Goal: Check status: Check status

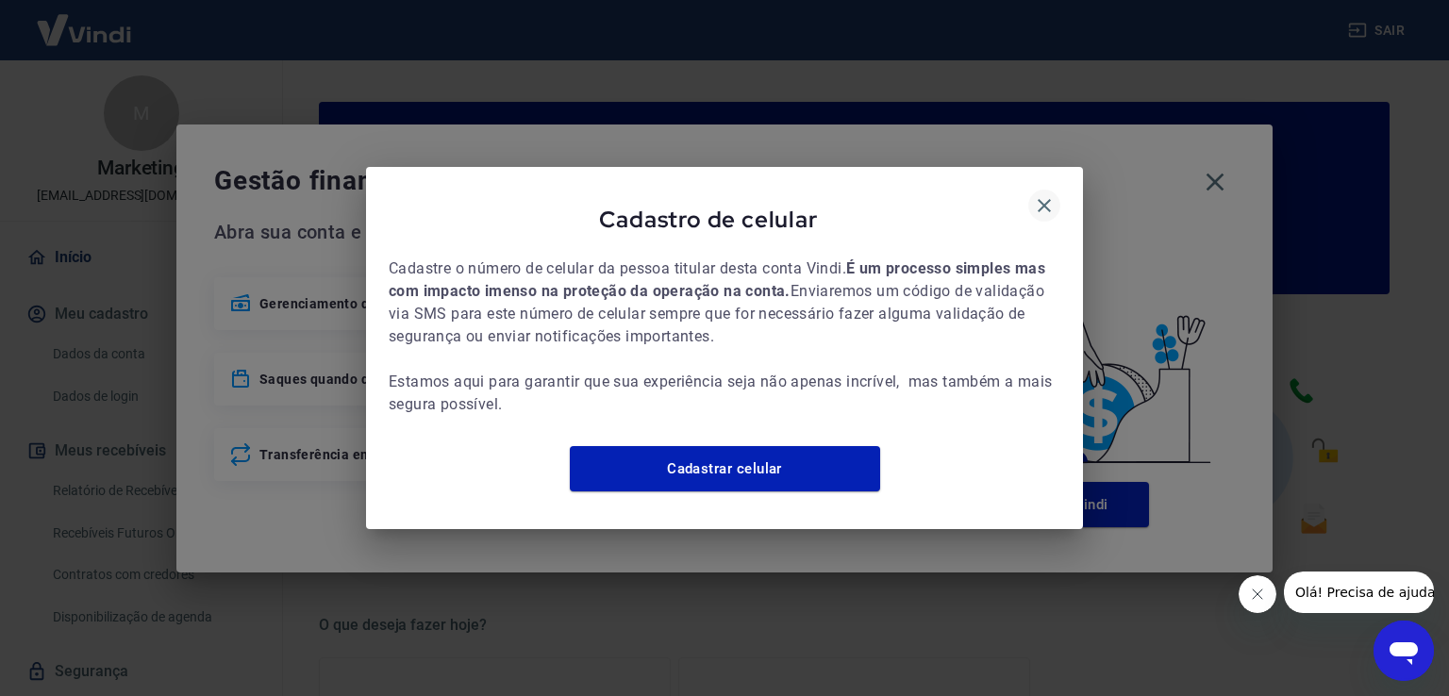
click at [1045, 202] on icon "button" at bounding box center [1044, 205] width 23 height 23
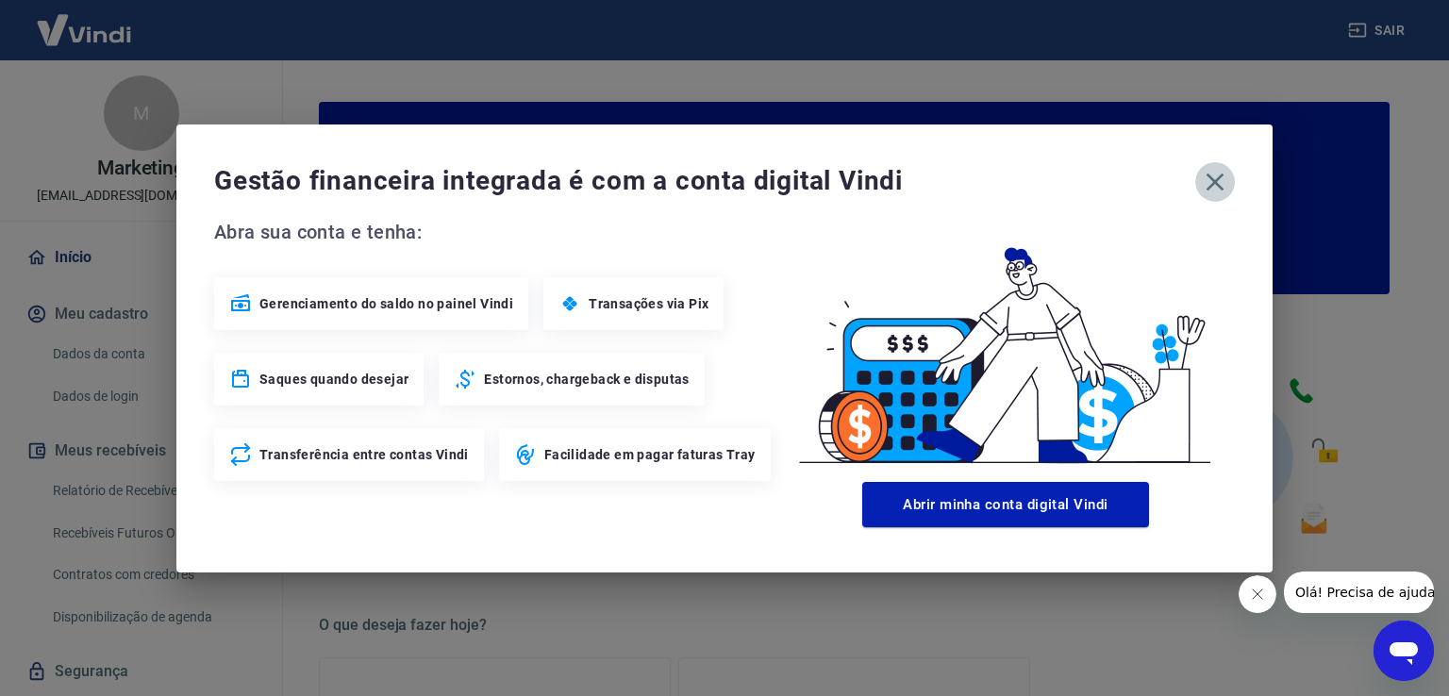
drag, startPoint x: 1217, startPoint y: 184, endPoint x: 1010, endPoint y: 273, distance: 225.1
click at [1215, 184] on icon "button" at bounding box center [1215, 182] width 30 height 30
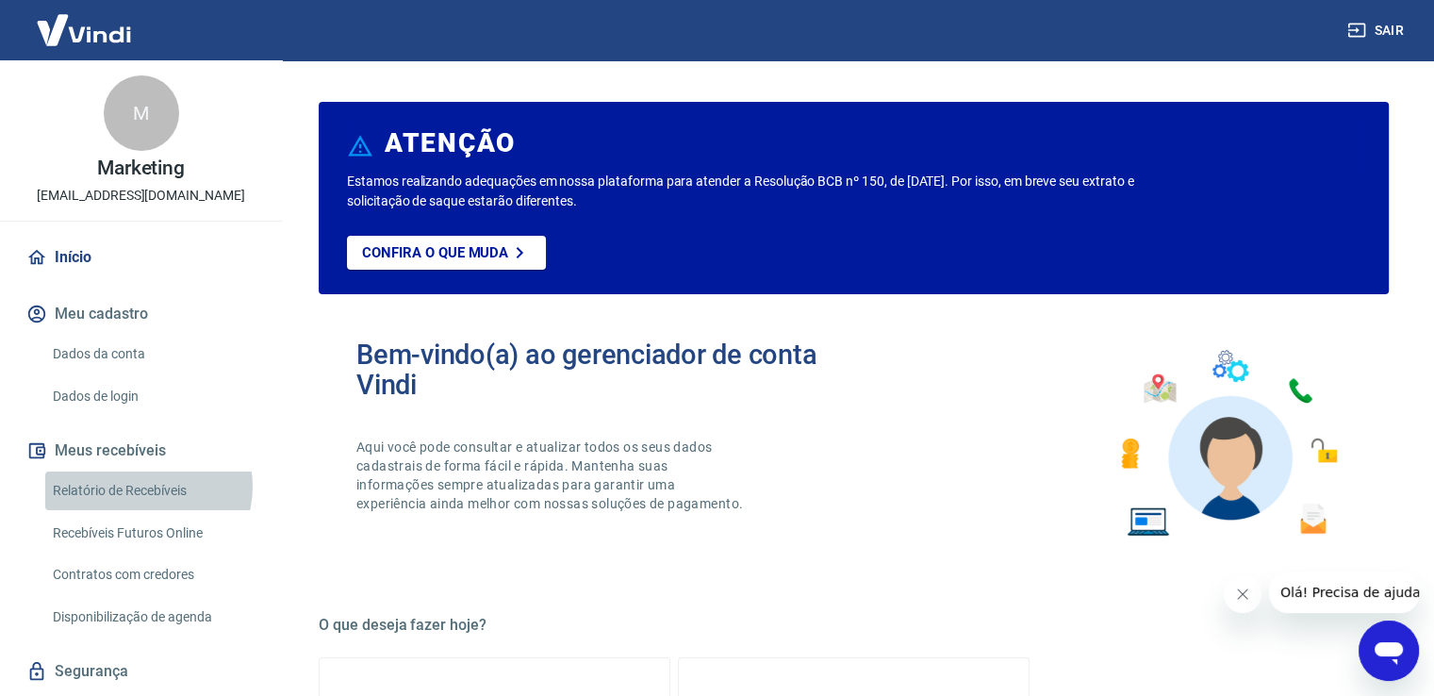
click at [147, 487] on link "Relatório de Recebíveis" at bounding box center [152, 491] width 214 height 39
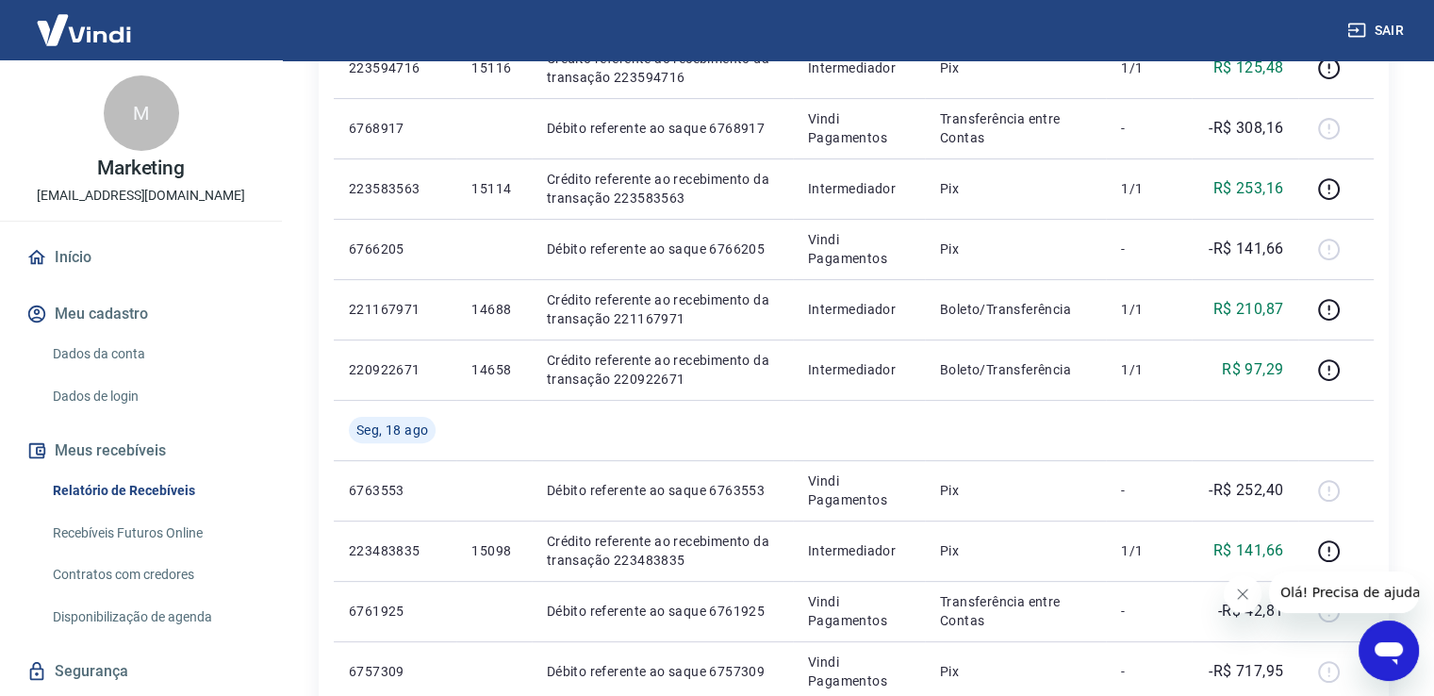
scroll to position [472, 0]
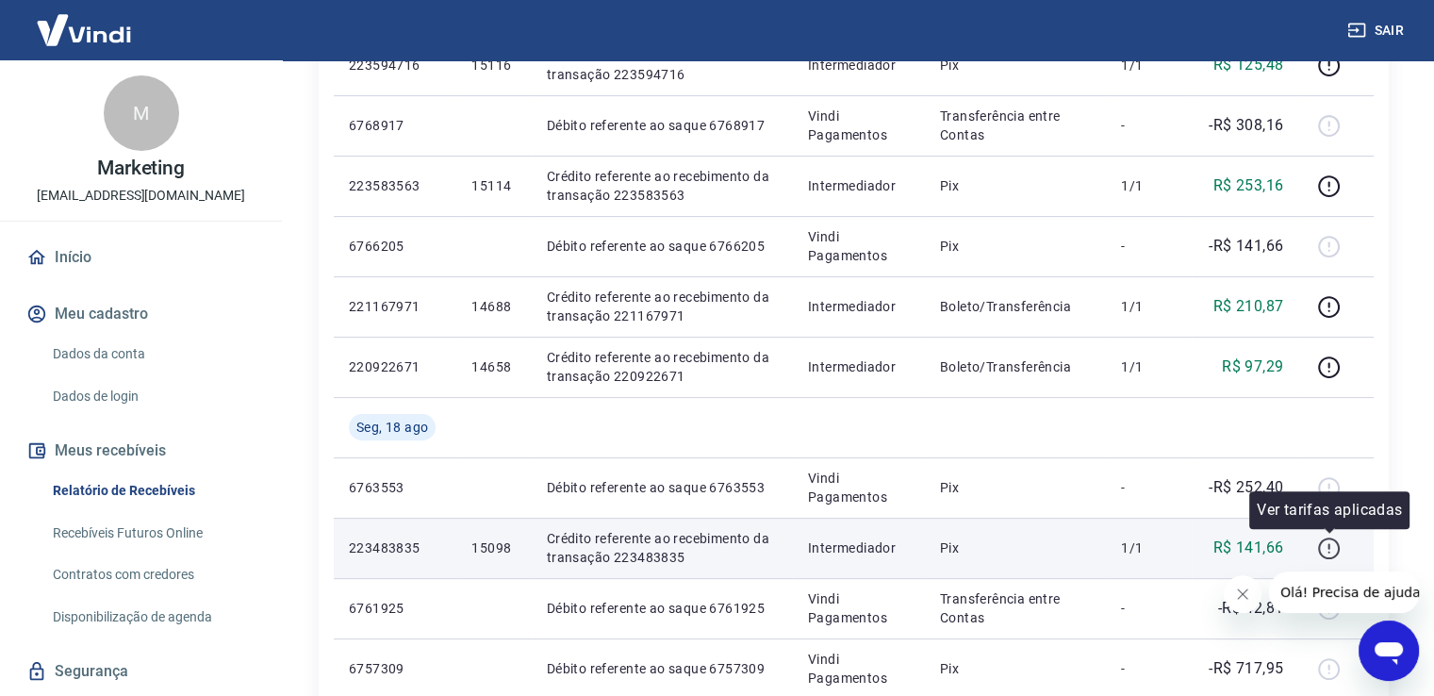
click at [1333, 553] on icon "button" at bounding box center [1329, 549] width 24 height 24
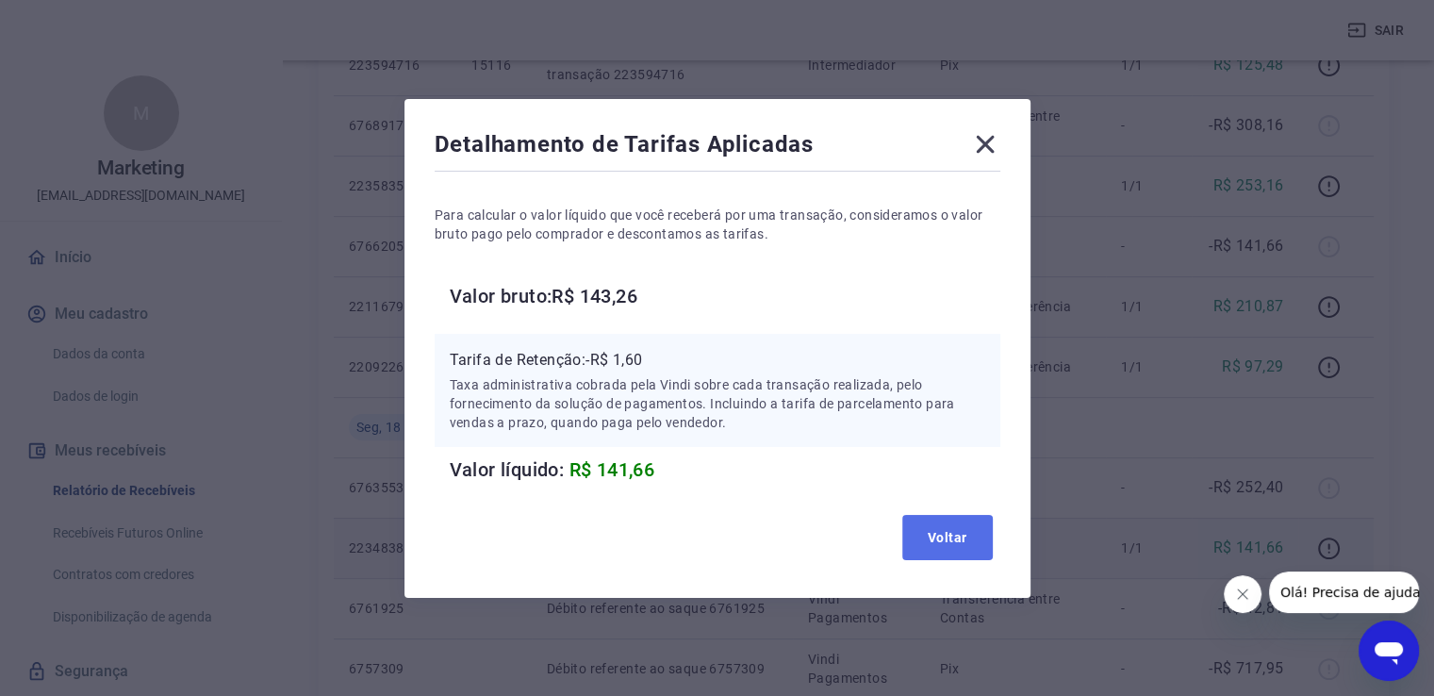
click at [947, 536] on button "Voltar" at bounding box center [947, 537] width 91 height 45
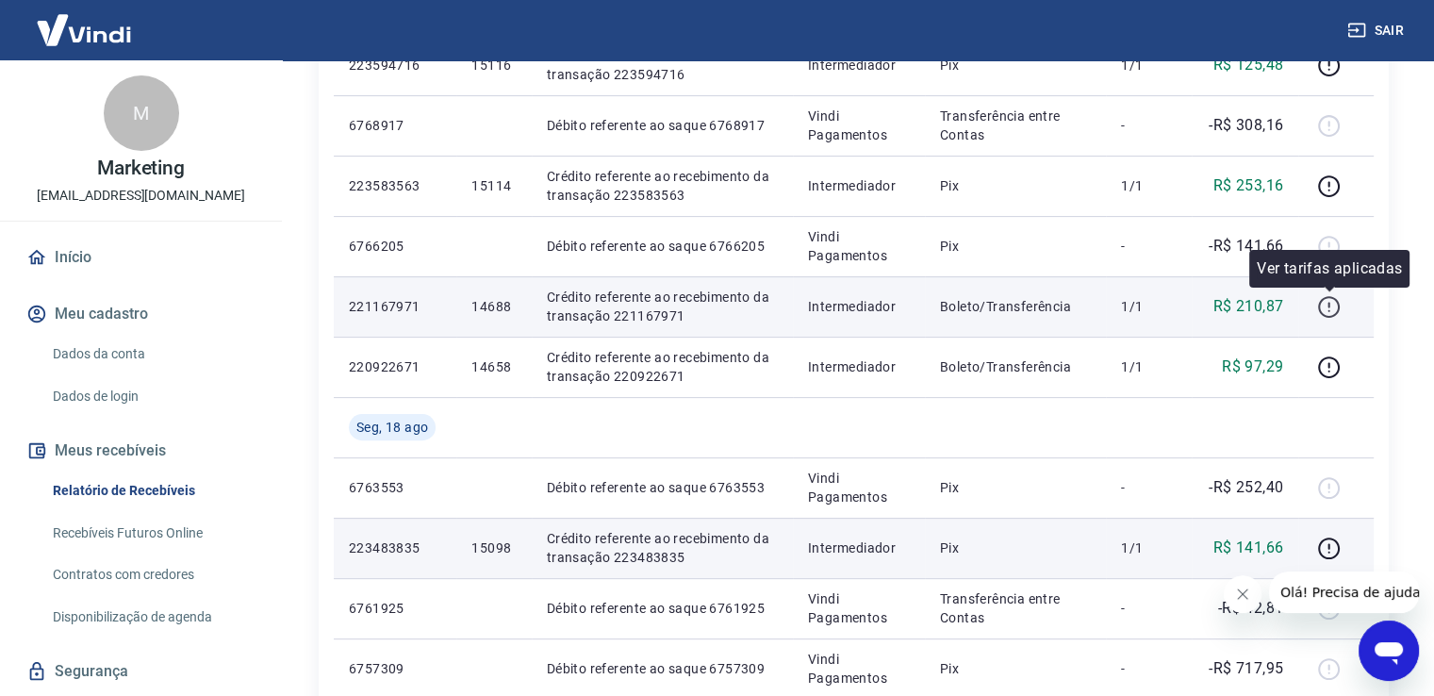
click at [1328, 303] on icon "button" at bounding box center [1329, 307] width 24 height 24
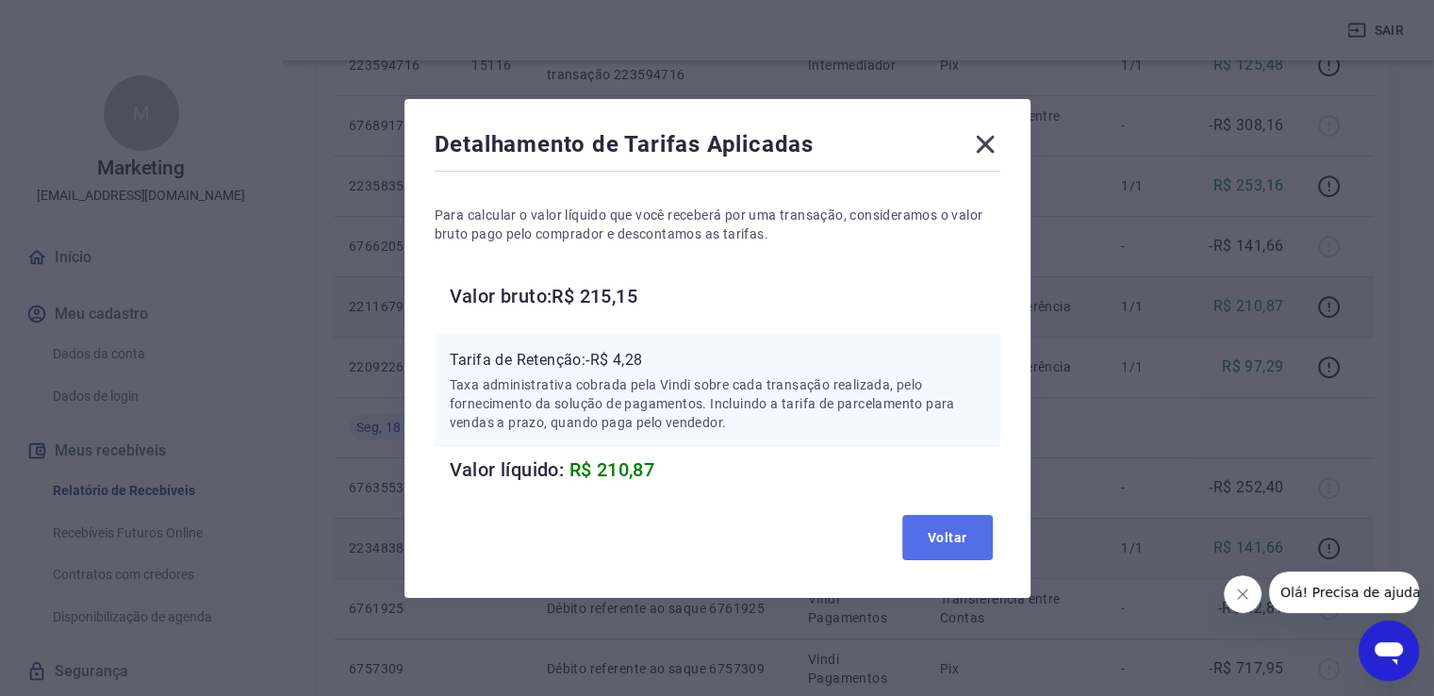
click at [964, 542] on button "Voltar" at bounding box center [947, 537] width 91 height 45
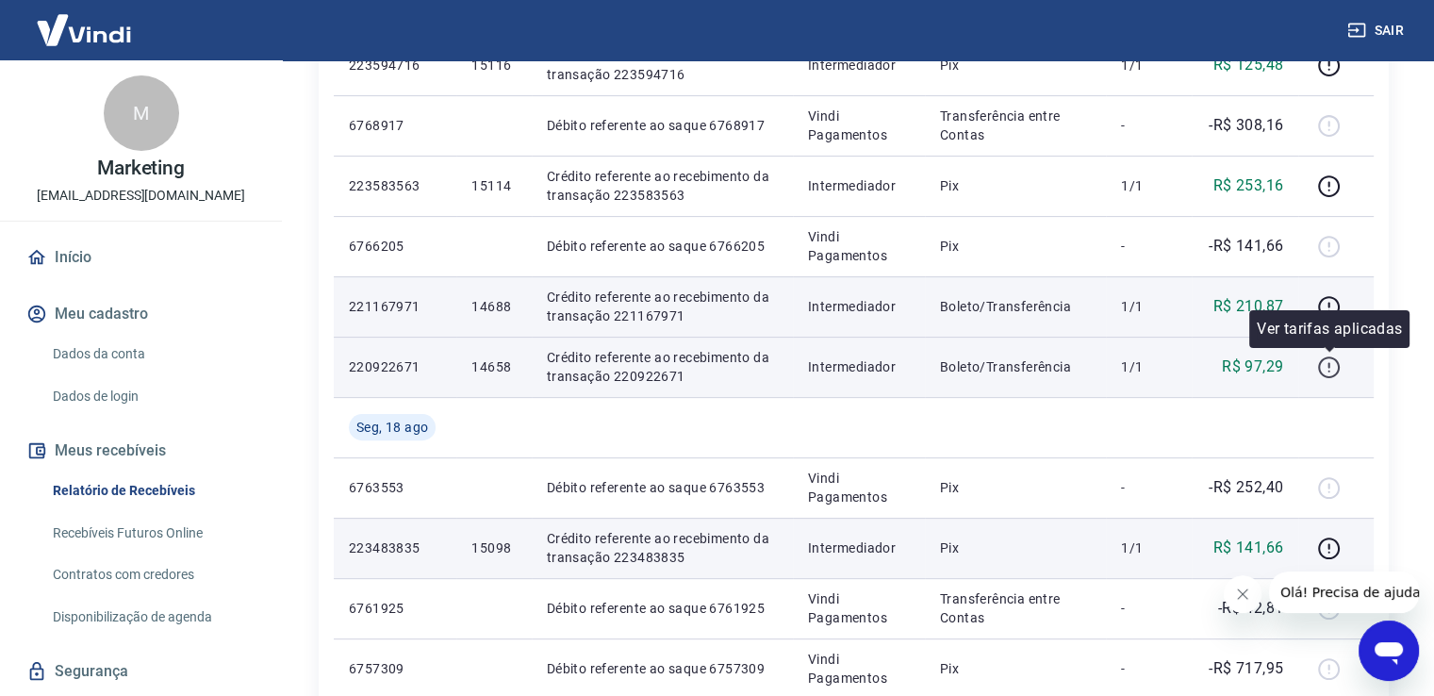
click at [1326, 365] on icon "button" at bounding box center [1329, 368] width 24 height 24
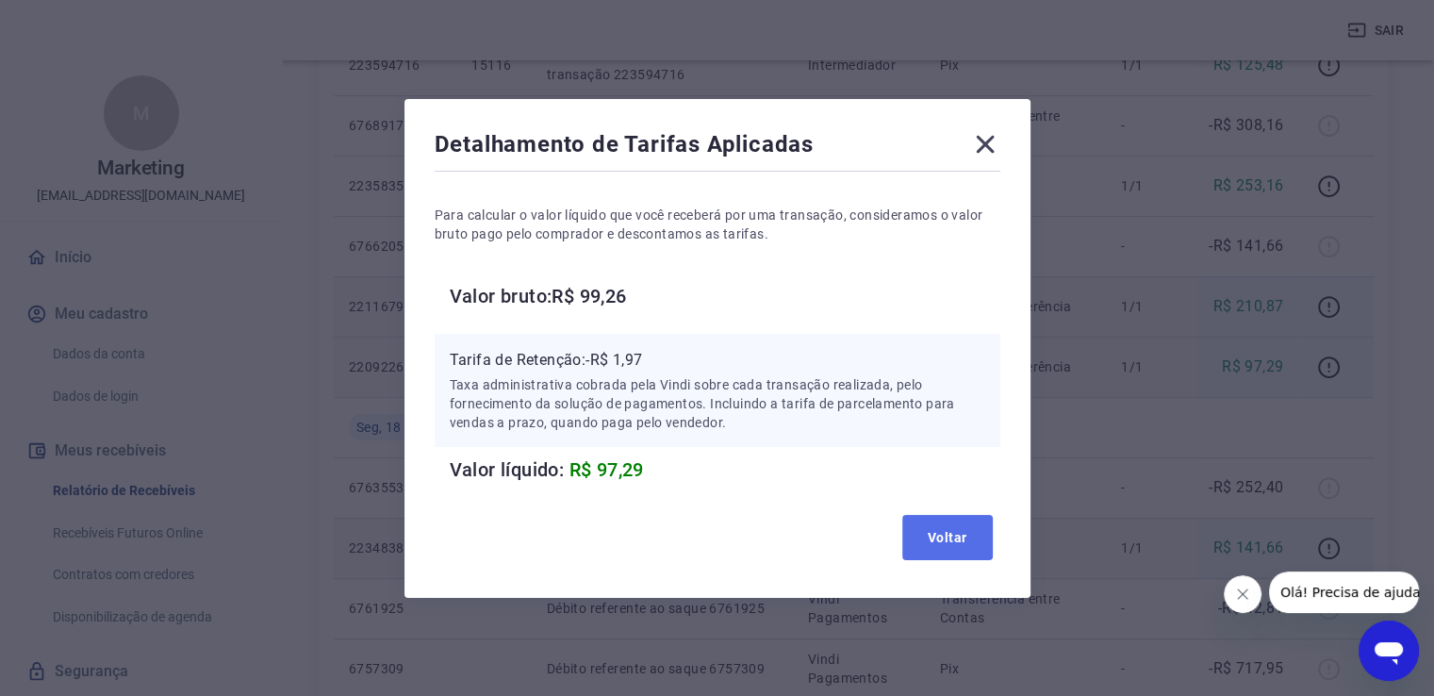
click at [962, 530] on button "Voltar" at bounding box center [947, 537] width 91 height 45
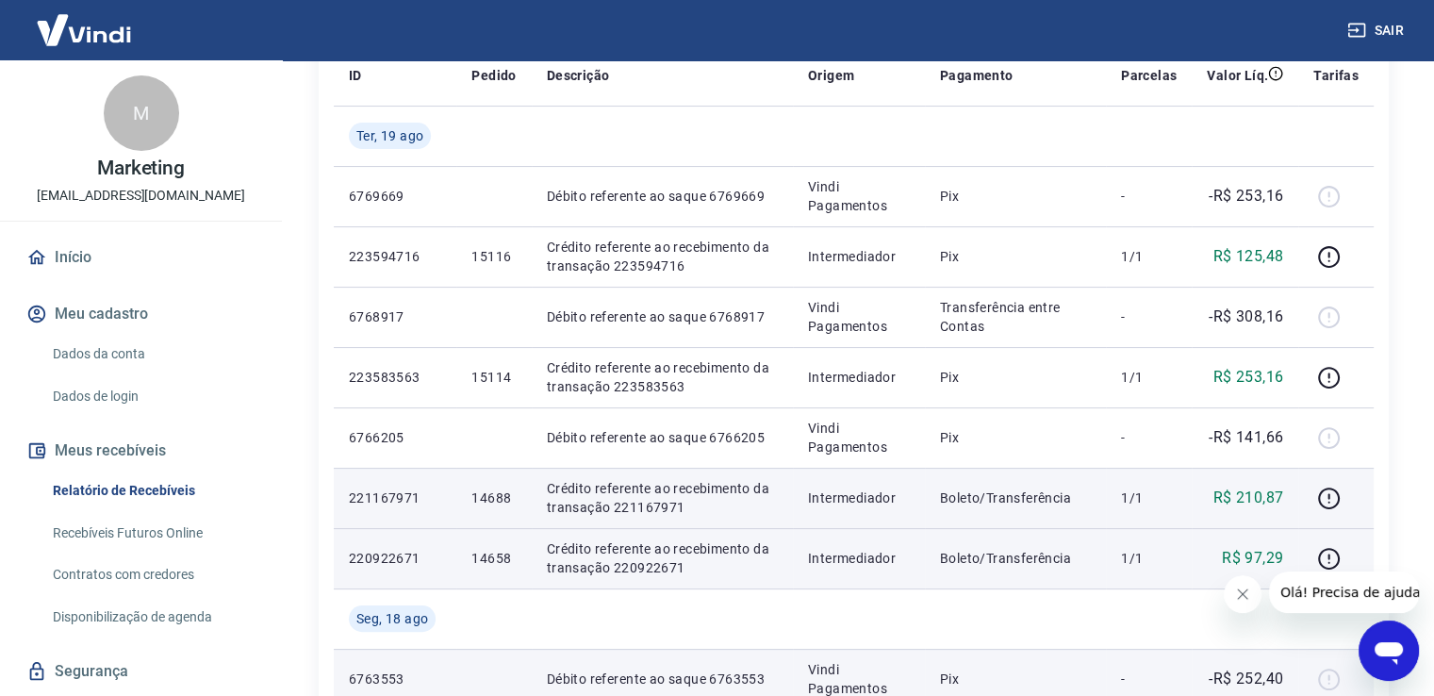
scroll to position [283, 0]
